Goal: Task Accomplishment & Management: Manage account settings

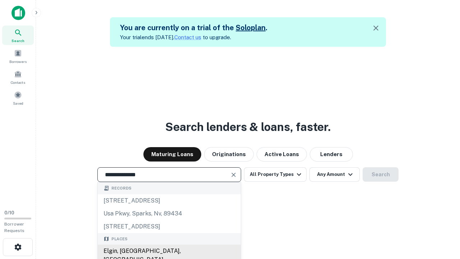
click at [169, 251] on div "Elgin, [GEOGRAPHIC_DATA], [GEOGRAPHIC_DATA]" at bounding box center [169, 256] width 143 height 22
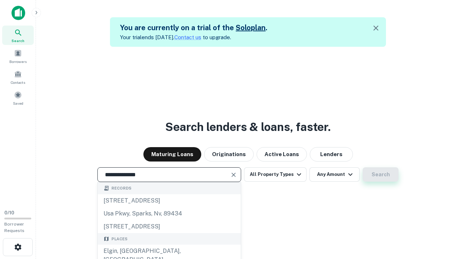
type input "**********"
click at [381, 174] on button "Search" at bounding box center [381, 174] width 36 height 14
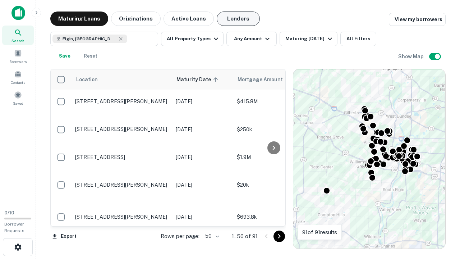
click at [238, 19] on button "Lenders" at bounding box center [238, 19] width 43 height 14
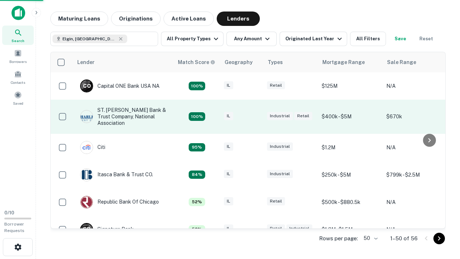
click at [255, 117] on div "IL" at bounding box center [242, 117] width 36 height 10
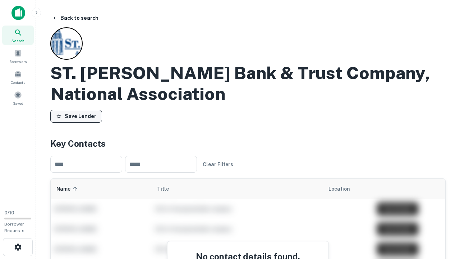
click at [76, 116] on button "Save Lender" at bounding box center [76, 116] width 52 height 13
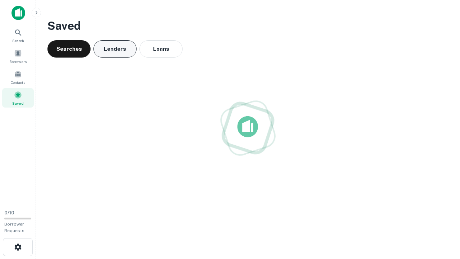
click at [115, 49] on button "Lenders" at bounding box center [115, 48] width 43 height 17
